Goal: Task Accomplishment & Management: Manage account settings

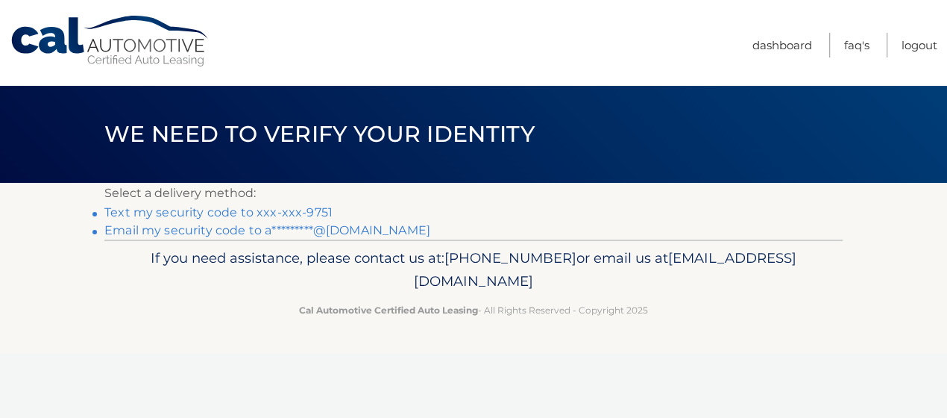
click at [320, 219] on link "Text my security code to xxx-xxx-9751" at bounding box center [218, 212] width 228 height 14
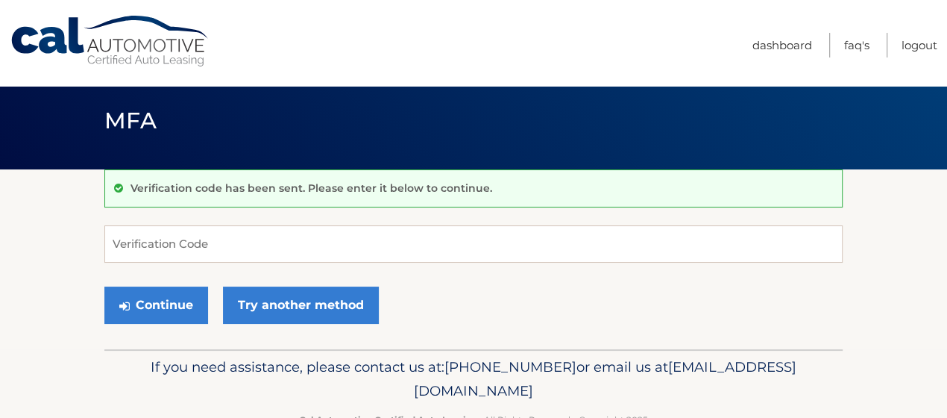
scroll to position [25, 0]
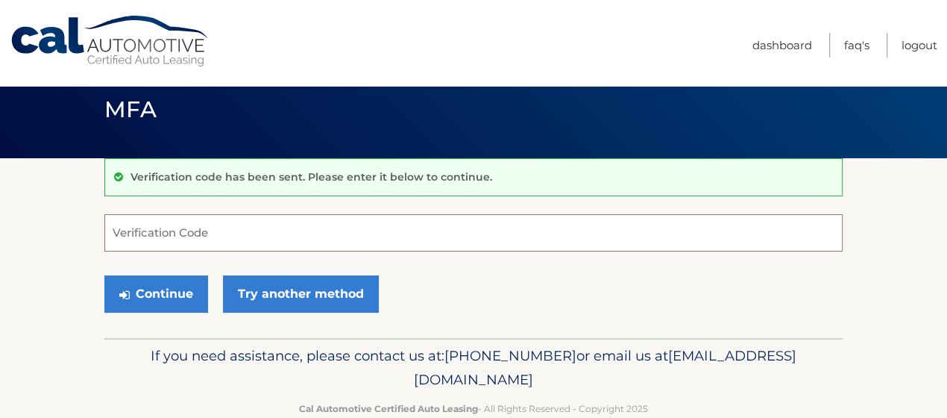
click at [189, 251] on input "Verification Code" at bounding box center [473, 232] width 738 height 37
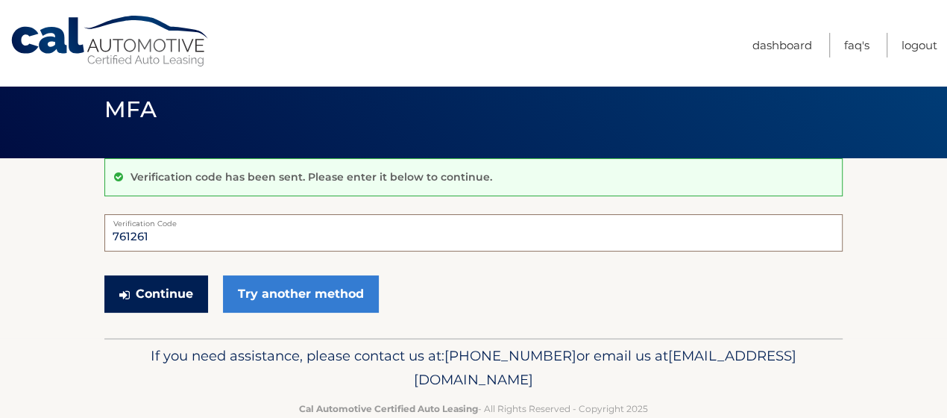
type input "761261"
click at [170, 312] on button "Continue" at bounding box center [156, 293] width 104 height 37
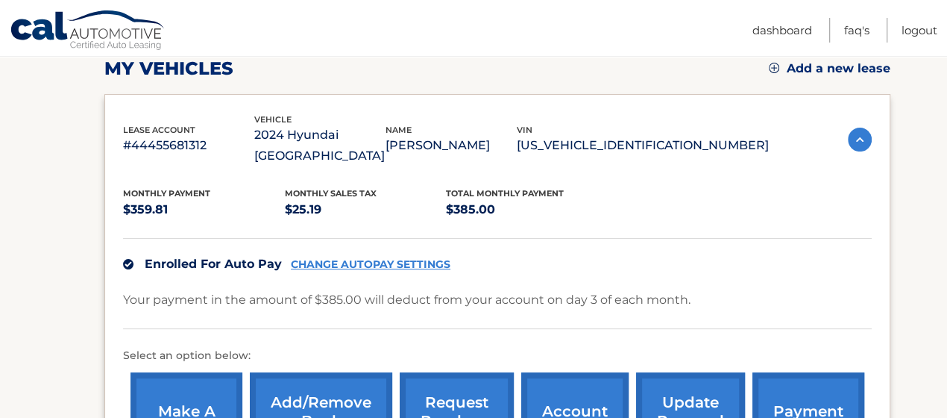
scroll to position [219, 0]
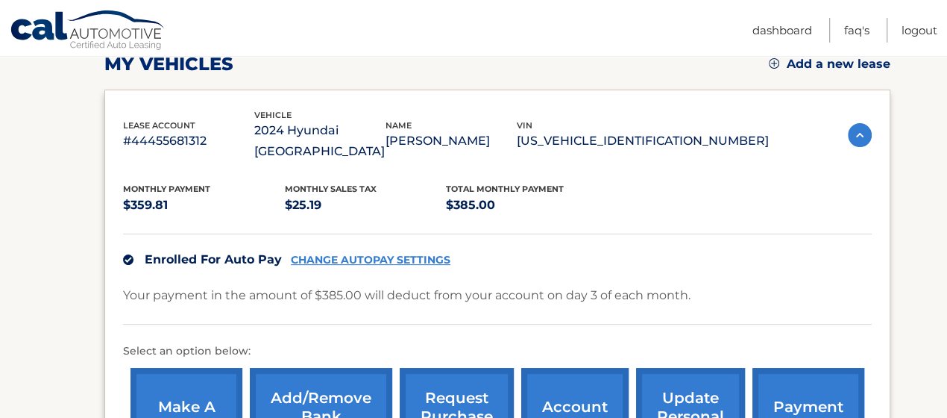
click at [389, 253] on link "CHANGE AUTOPAY SETTINGS" at bounding box center [371, 259] width 160 height 13
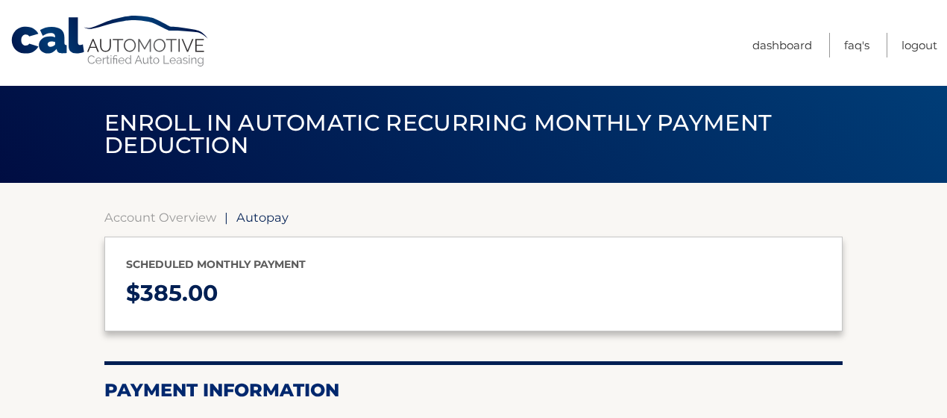
select select "OGU1ZDAyNGMtNzE3Ni00MTdhLWIzNTQtOTQwOGRiZjJhZTNj"
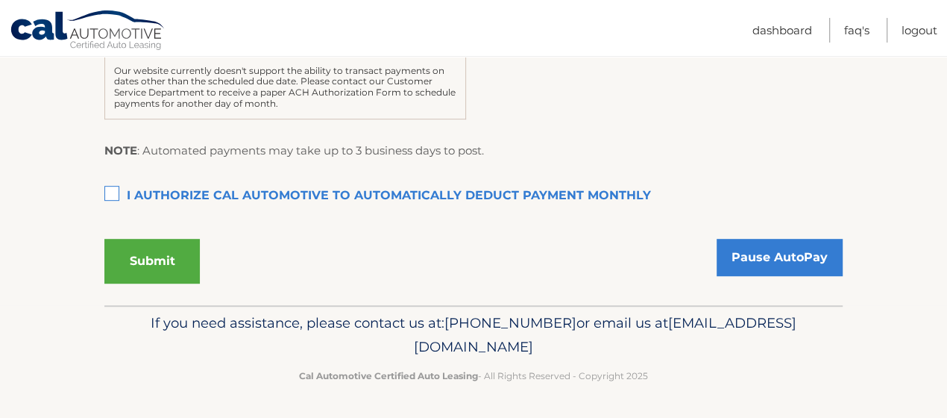
scroll to position [463, 0]
click at [827, 57] on select "Select Bank Account Checking JPMORGAN CHASE BANK, NA *****9935" at bounding box center [662, 37] width 362 height 37
click at [907, 160] on section "Account Overview | Autopay Scheduled monthly payment $ 385.00 Payment Informati…" at bounding box center [473, 20] width 947 height 570
click at [901, 28] on link "Logout" at bounding box center [919, 30] width 36 height 25
